Goal: Entertainment & Leisure: Browse casually

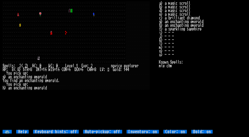
click at [77, 23] on div at bounding box center [77, 22] width 2 height 4
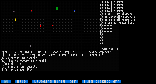
click at [48, 14] on div at bounding box center [47, 14] width 1 height 3
